Goal: Task Accomplishment & Management: Manage account settings

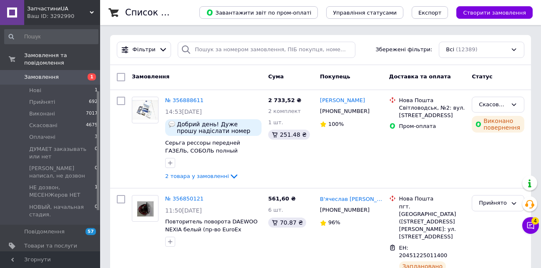
click at [47, 239] on link "Товари та послуги" at bounding box center [51, 246] width 103 height 14
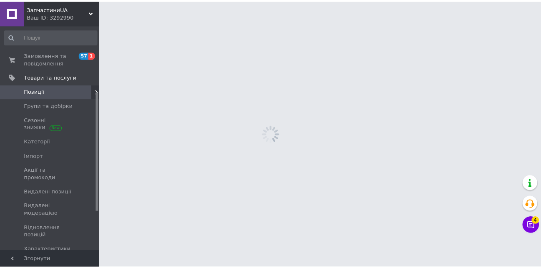
scroll to position [125, 0]
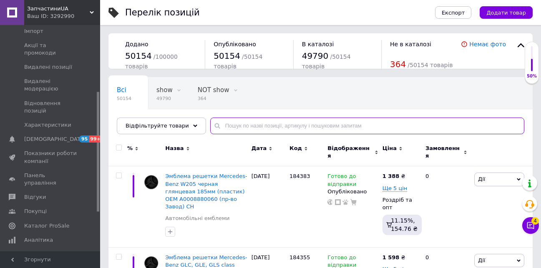
click at [237, 123] on input "text" at bounding box center [367, 126] width 314 height 17
paste input "166169"
type input "166169"
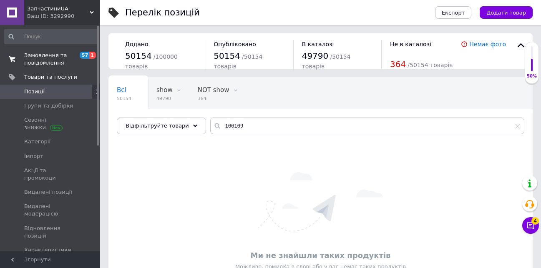
click at [43, 61] on span "Замовлення та повідомлення" at bounding box center [50, 59] width 53 height 15
